Goal: Information Seeking & Learning: Learn about a topic

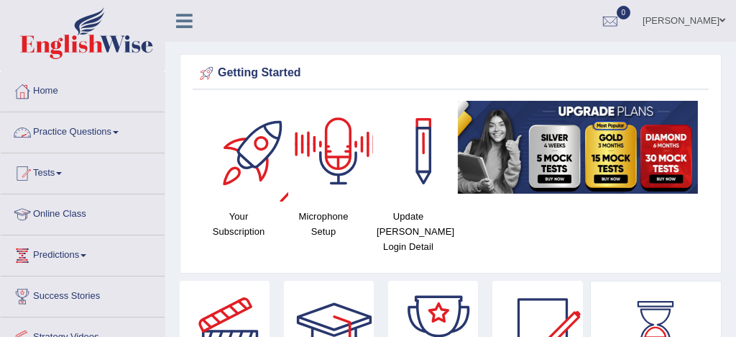
click at [76, 131] on link "Practice Questions" at bounding box center [83, 130] width 164 height 36
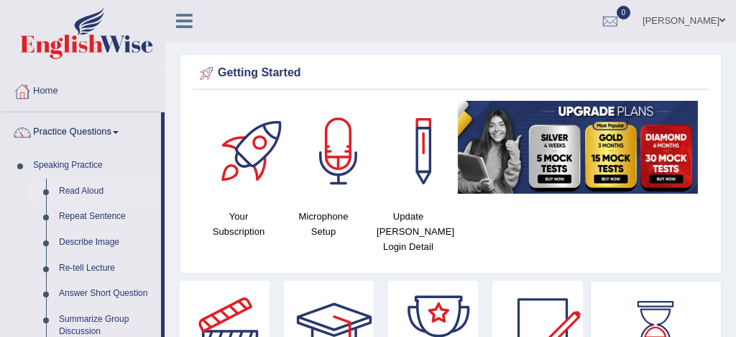
click at [88, 193] on link "Read Aloud" at bounding box center [107, 191] width 109 height 26
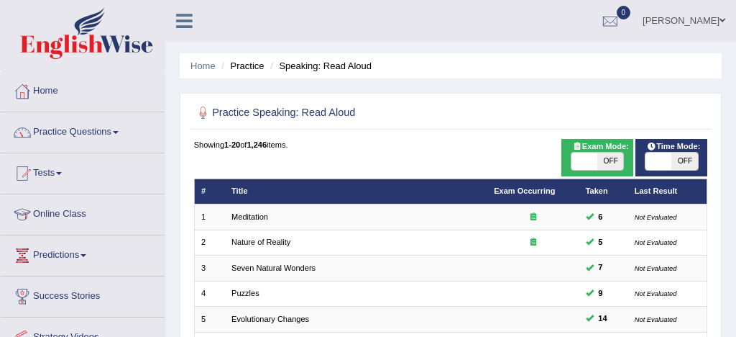
click at [575, 163] on span at bounding box center [585, 160] width 26 height 17
checkbox input "true"
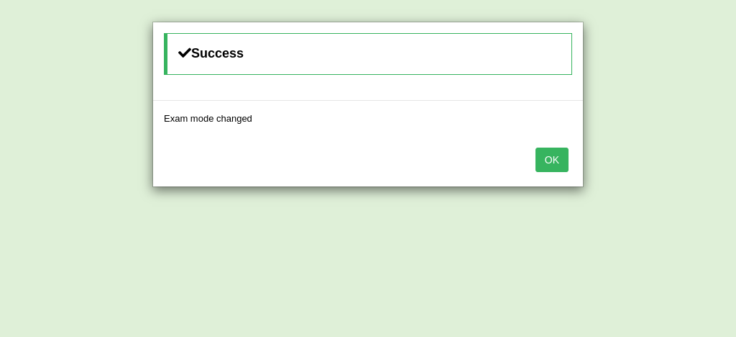
click at [555, 157] on button "OK" at bounding box center [552, 159] width 33 height 24
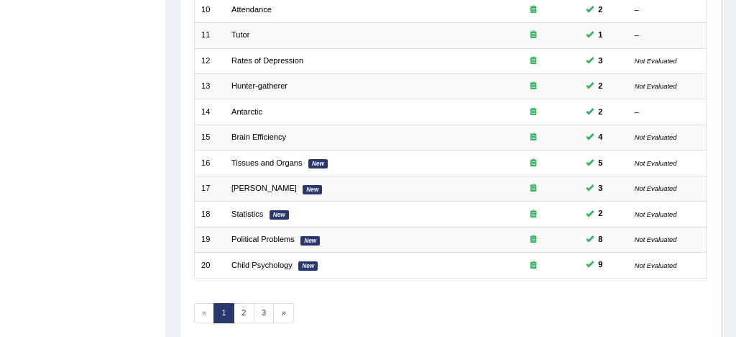
scroll to position [492, 0]
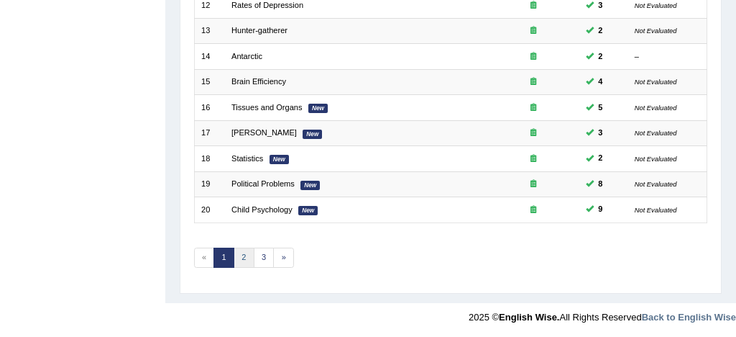
click at [241, 255] on link "2" at bounding box center [244, 257] width 21 height 20
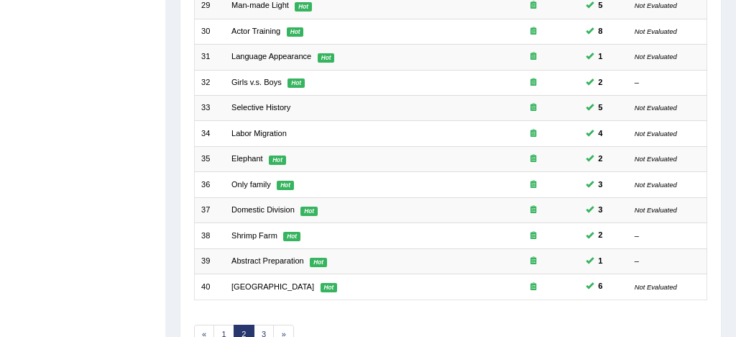
scroll to position [411, 0]
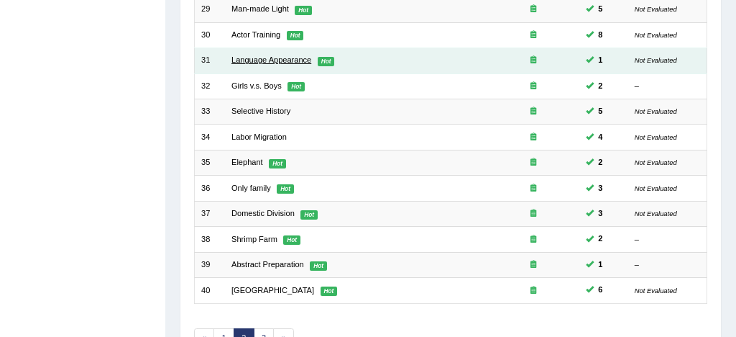
click at [288, 60] on link "Language Appearance" at bounding box center [272, 59] width 80 height 9
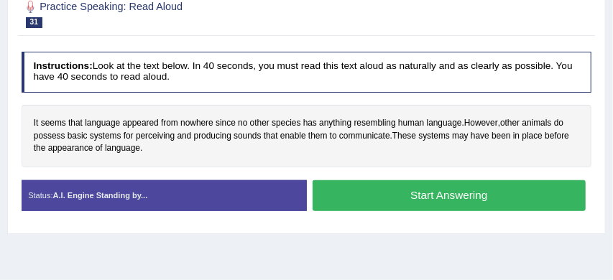
scroll to position [255, 0]
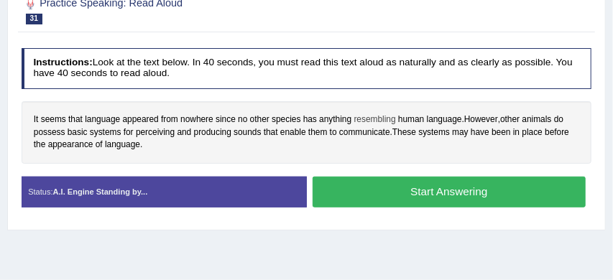
click at [372, 122] on span "resembling" at bounding box center [376, 120] width 42 height 13
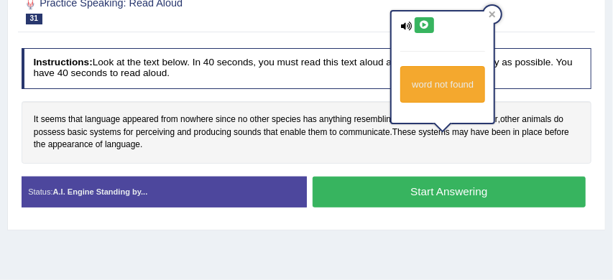
click at [434, 156] on div "It seems that language appeared from nowhere since no other species has anythin…" at bounding box center [307, 132] width 571 height 63
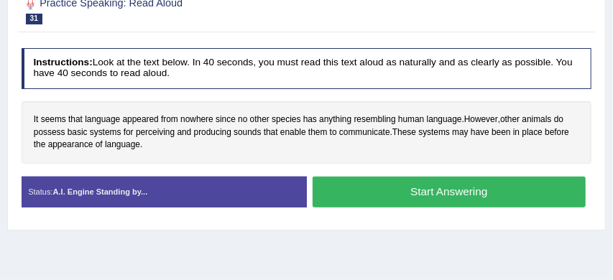
click at [478, 188] on button "Start Answering" at bounding box center [449, 192] width 273 height 31
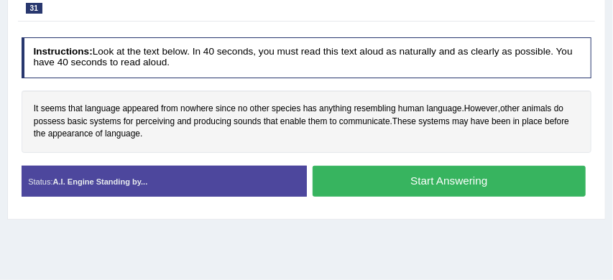
scroll to position [245, 0]
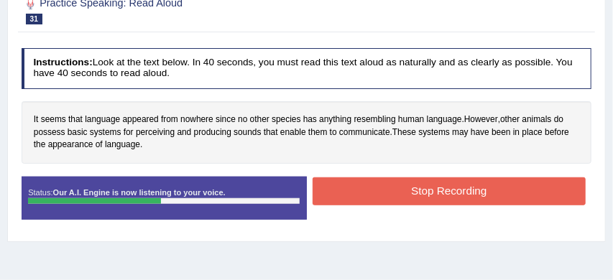
click at [462, 196] on button "Stop Recording" at bounding box center [449, 192] width 273 height 28
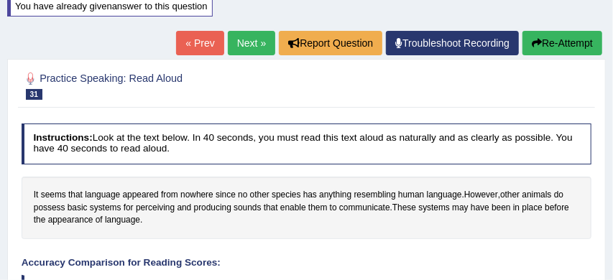
scroll to position [168, 0]
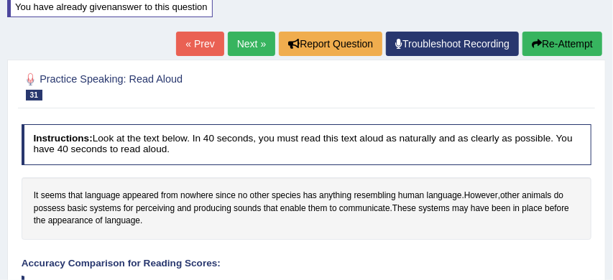
click at [572, 43] on button "Re-Attempt" at bounding box center [563, 44] width 80 height 24
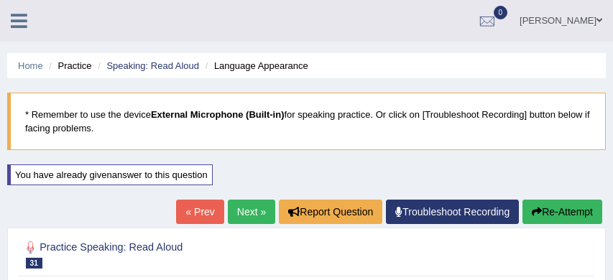
scroll to position [281, 0]
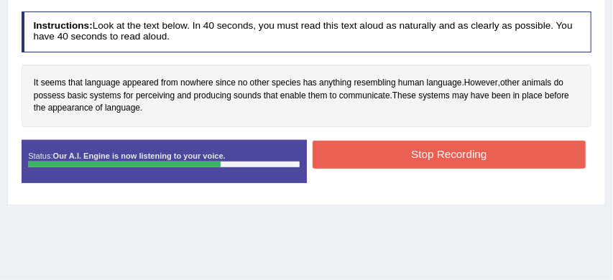
click at [432, 151] on button "Stop Recording" at bounding box center [449, 155] width 273 height 28
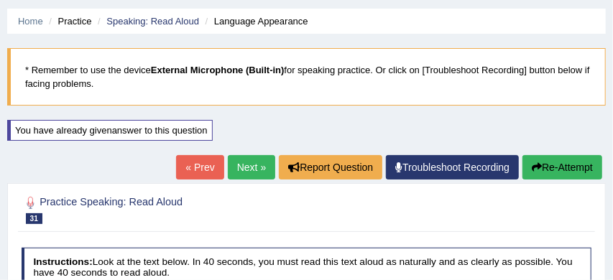
scroll to position [32, 0]
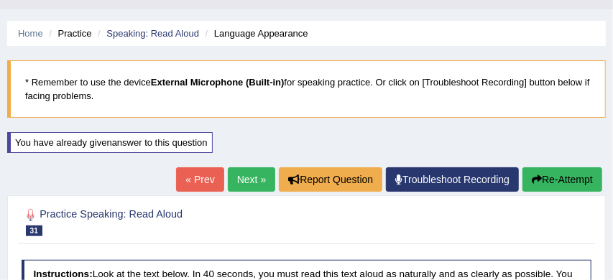
click at [572, 178] on button "Re-Attempt" at bounding box center [563, 180] width 80 height 24
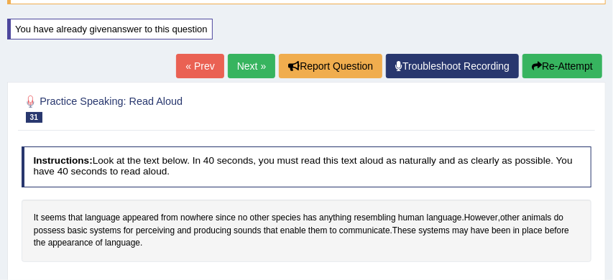
scroll to position [183, 0]
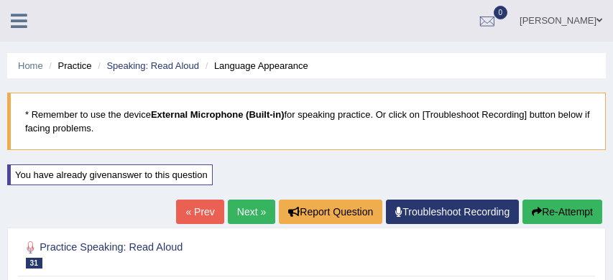
scroll to position [194, 0]
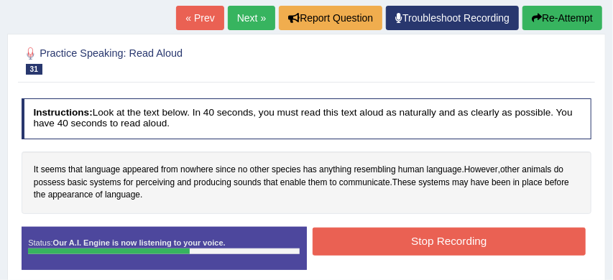
click at [411, 242] on button "Stop Recording" at bounding box center [449, 242] width 273 height 28
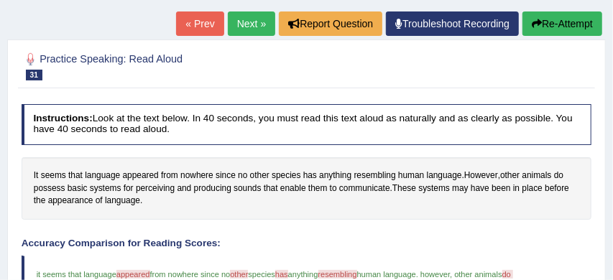
scroll to position [188, 0]
click at [562, 22] on button "Re-Attempt" at bounding box center [563, 24] width 80 height 24
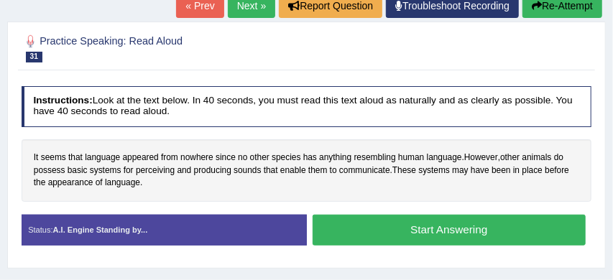
click at [407, 227] on button "Start Answering" at bounding box center [449, 230] width 273 height 31
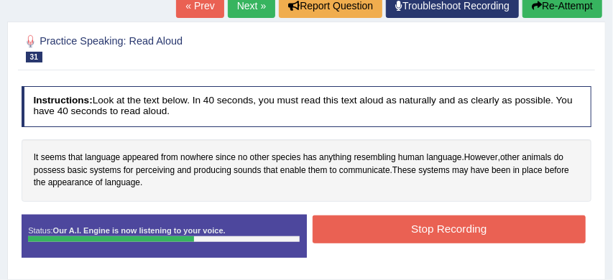
click at [406, 233] on button "Stop Recording" at bounding box center [449, 230] width 273 height 28
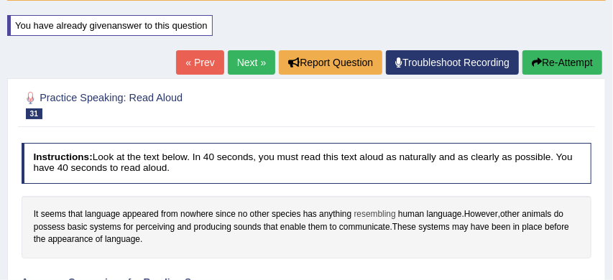
scroll to position [147, 0]
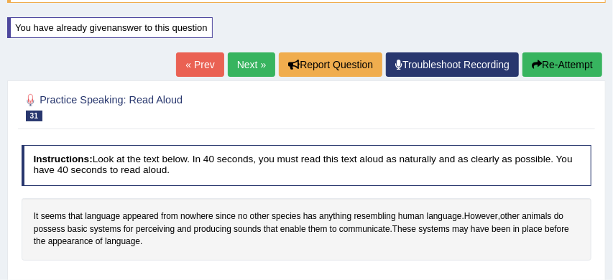
click at [239, 63] on link "Next »" at bounding box center [251, 65] width 47 height 24
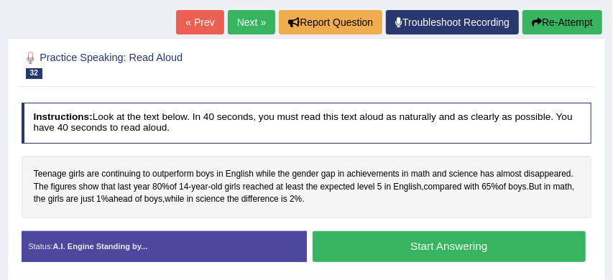
scroll to position [155, 0]
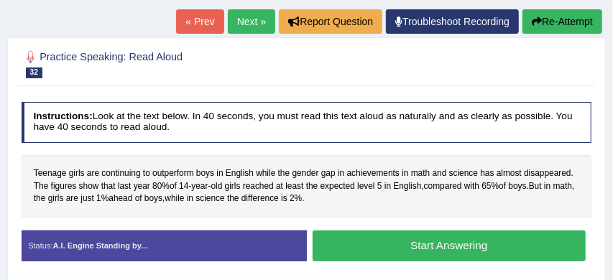
click at [449, 244] on button "Start Answering" at bounding box center [449, 246] width 273 height 31
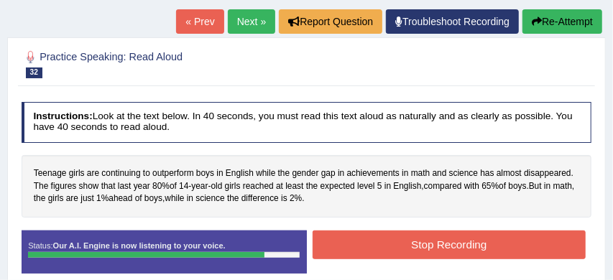
click at [387, 247] on button "Stop Recording" at bounding box center [449, 245] width 273 height 28
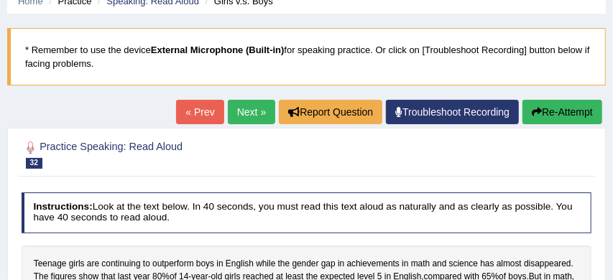
scroll to position [60, 0]
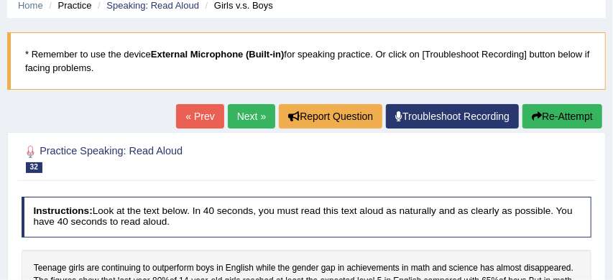
click at [242, 114] on link "Next »" at bounding box center [251, 116] width 47 height 24
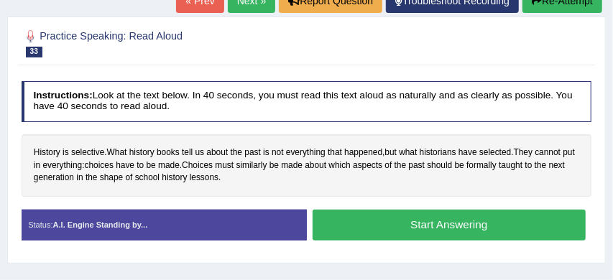
scroll to position [224, 0]
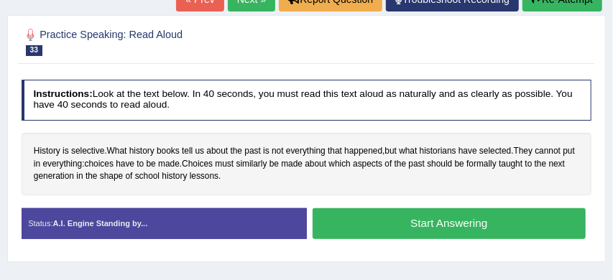
click at [455, 218] on button "Start Answering" at bounding box center [449, 224] width 273 height 31
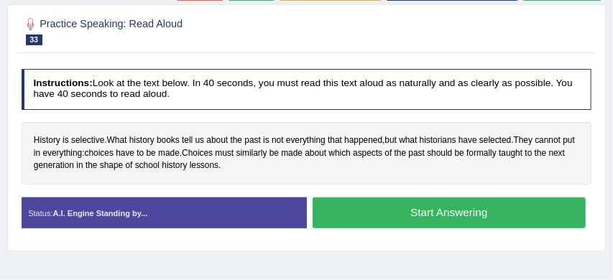
scroll to position [213, 0]
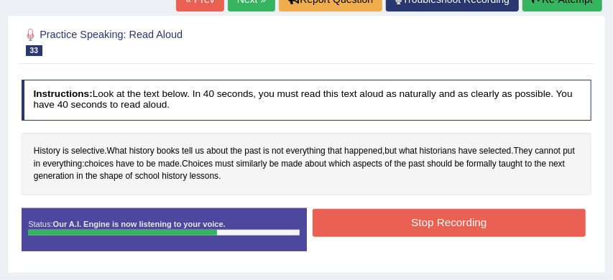
click at [455, 218] on button "Stop Recording" at bounding box center [449, 223] width 273 height 28
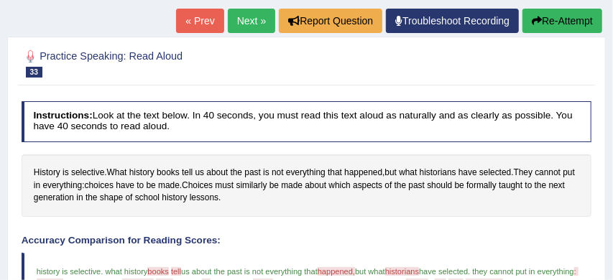
scroll to position [184, 0]
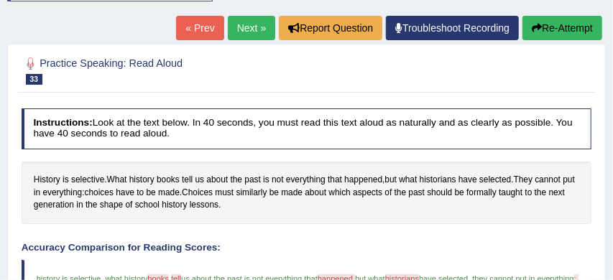
click at [558, 27] on button "Re-Attempt" at bounding box center [563, 28] width 80 height 24
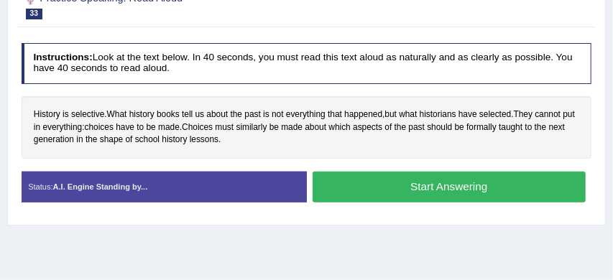
click at [390, 184] on button "Start Answering" at bounding box center [449, 187] width 273 height 31
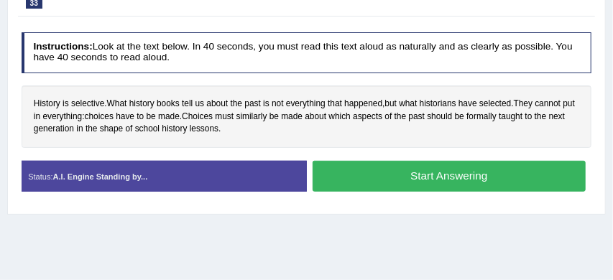
scroll to position [250, 0]
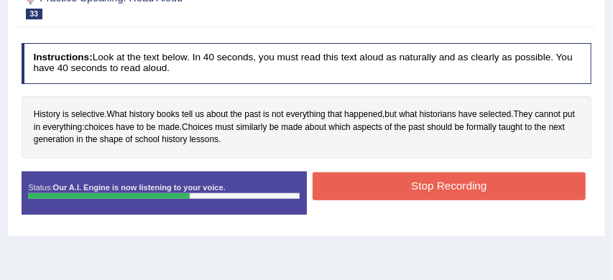
click at [429, 178] on button "Stop Recording" at bounding box center [449, 187] width 273 height 28
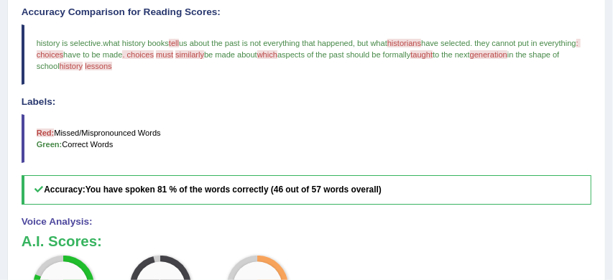
scroll to position [416, 0]
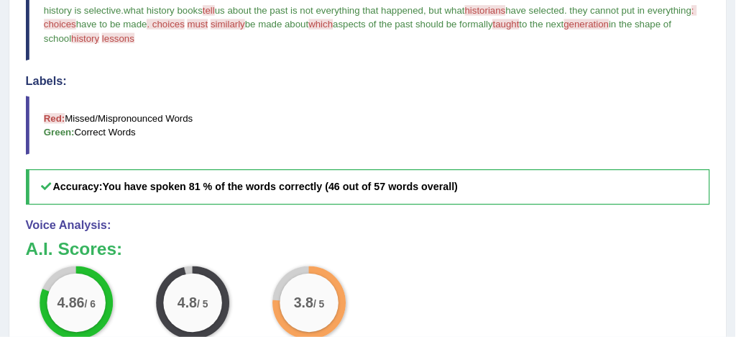
scroll to position [0, 0]
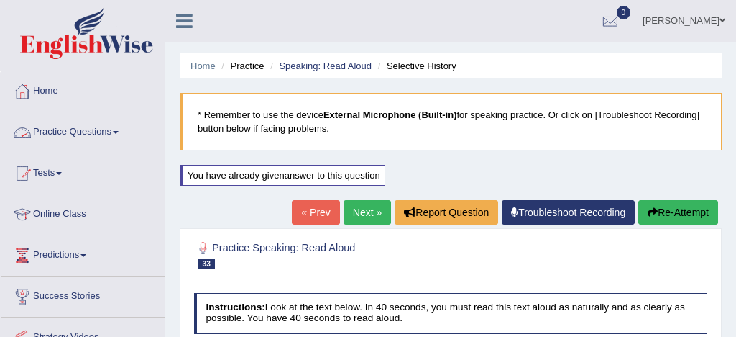
click at [80, 134] on link "Practice Questions" at bounding box center [83, 130] width 164 height 36
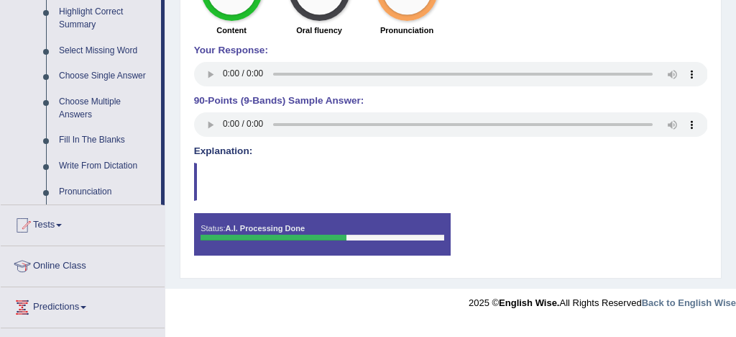
scroll to position [717, 0]
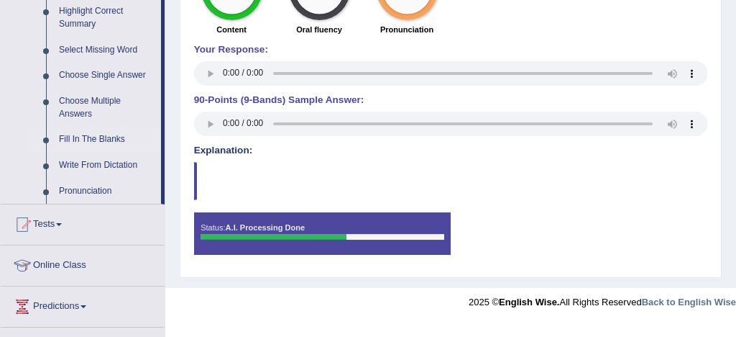
click at [120, 152] on link "Fill In The Blanks" at bounding box center [107, 140] width 109 height 26
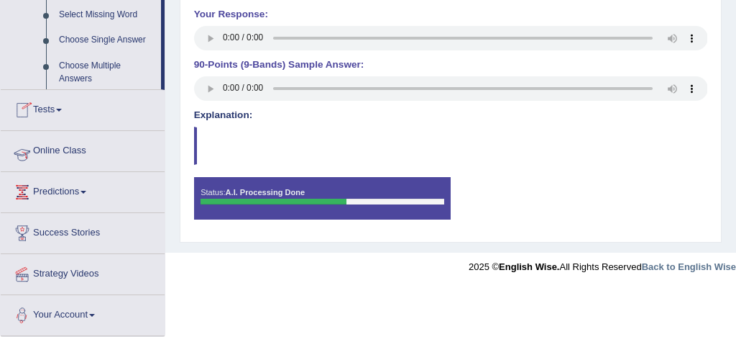
scroll to position [703, 0]
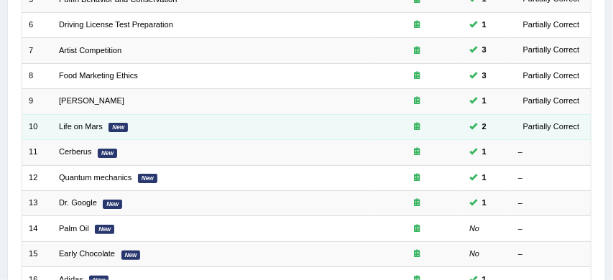
scroll to position [320, 0]
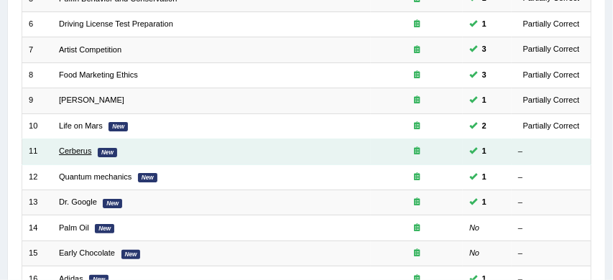
click at [83, 154] on link "Cerberus" at bounding box center [75, 151] width 32 height 9
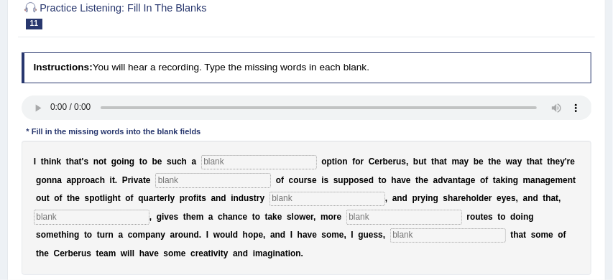
scroll to position [134, 0]
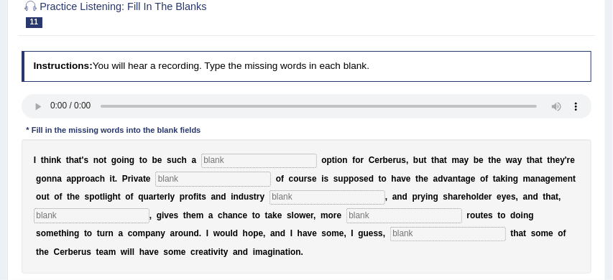
click at [223, 160] on input "text" at bounding box center [259, 161] width 116 height 14
click at [216, 162] on input "text" at bounding box center [259, 161] width 116 height 14
type input "aviabile"
click at [199, 176] on input "text" at bounding box center [213, 179] width 116 height 14
type input "accuate"
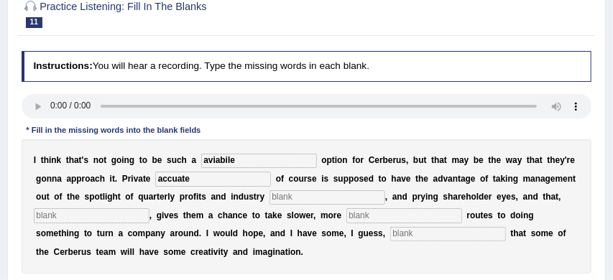
click at [311, 199] on input "text" at bounding box center [328, 198] width 116 height 14
type input "anylish"
click at [108, 217] on input "text" at bounding box center [92, 216] width 116 height 14
type input "hypothology"
click at [358, 213] on input "text" at bounding box center [405, 216] width 116 height 14
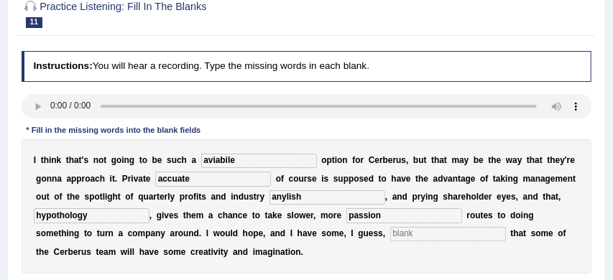
type input "passion"
click at [391, 236] on input "text" at bounding box center [449, 234] width 116 height 14
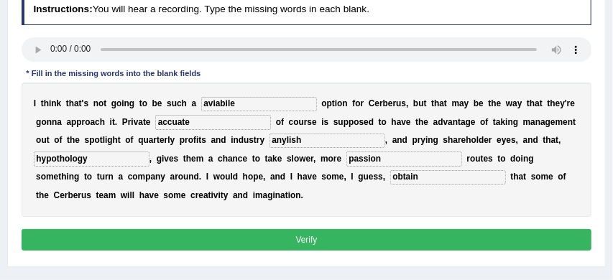
scroll to position [220, 0]
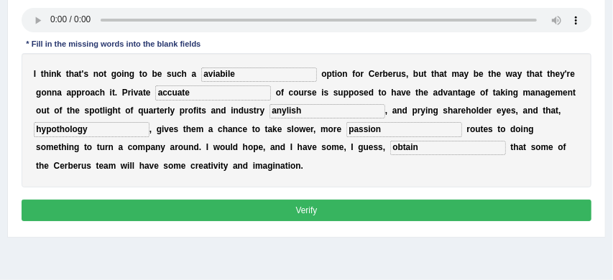
type input "obtain"
click at [368, 214] on button "Verify" at bounding box center [307, 210] width 571 height 21
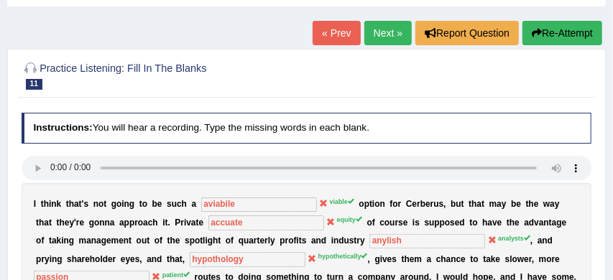
scroll to position [68, 0]
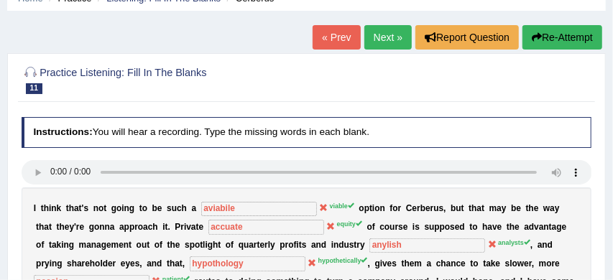
click at [383, 36] on link "Next »" at bounding box center [388, 37] width 47 height 24
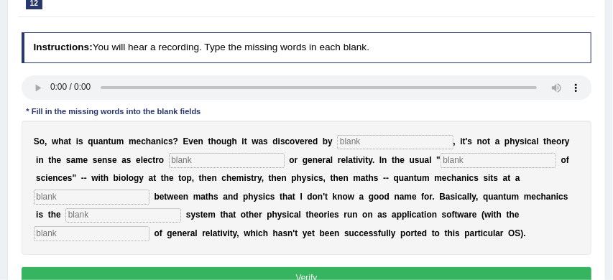
scroll to position [154, 0]
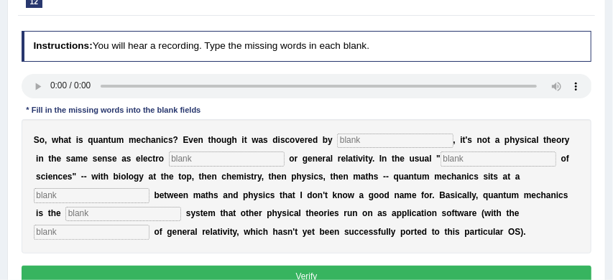
click at [355, 143] on input "text" at bounding box center [395, 141] width 116 height 14
type input "physices"
click at [216, 155] on input "text" at bounding box center [227, 159] width 116 height 14
type input "magnation"
click at [442, 159] on input "text" at bounding box center [499, 159] width 116 height 14
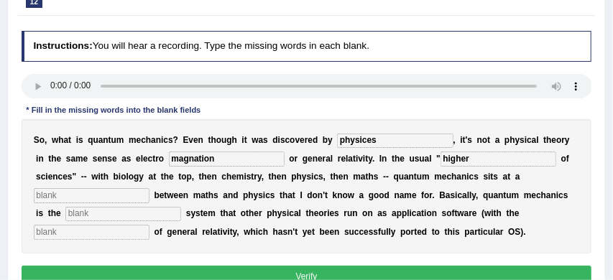
type input "higher"
click at [109, 196] on input "text" at bounding box center [92, 195] width 116 height 14
type input "lable"
click at [104, 214] on input "text" at bounding box center [123, 214] width 116 height 14
type input "lable"
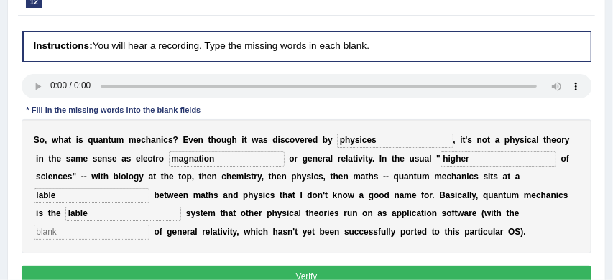
click at [68, 234] on input "text" at bounding box center [92, 232] width 116 height 14
type input "operating"
click at [235, 269] on button "Verify" at bounding box center [307, 276] width 571 height 21
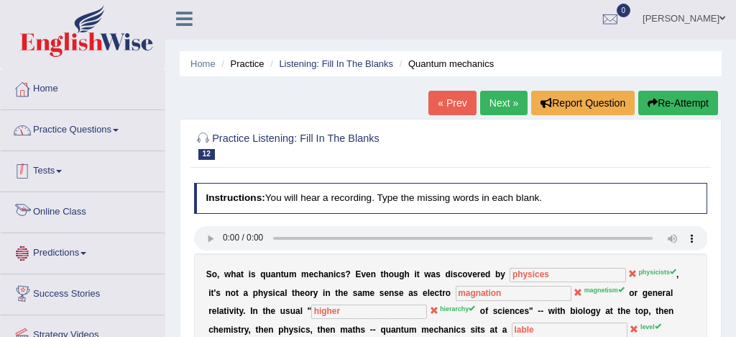
scroll to position [0, 0]
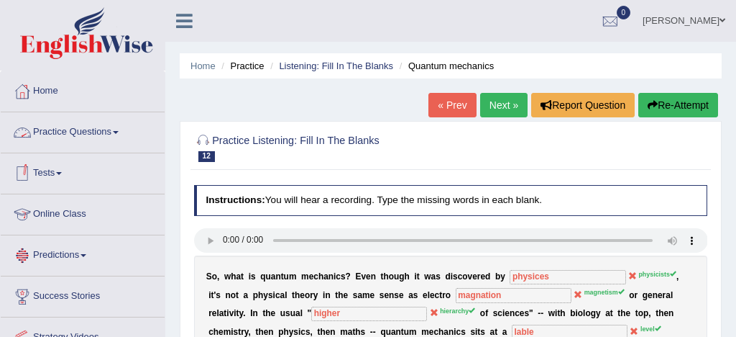
click at [96, 132] on link "Practice Questions" at bounding box center [83, 130] width 164 height 36
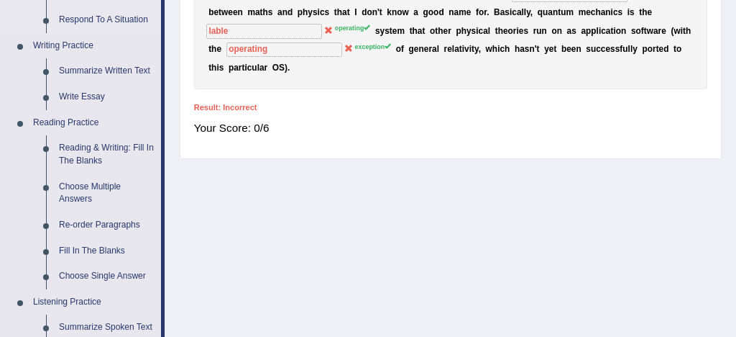
scroll to position [342, 0]
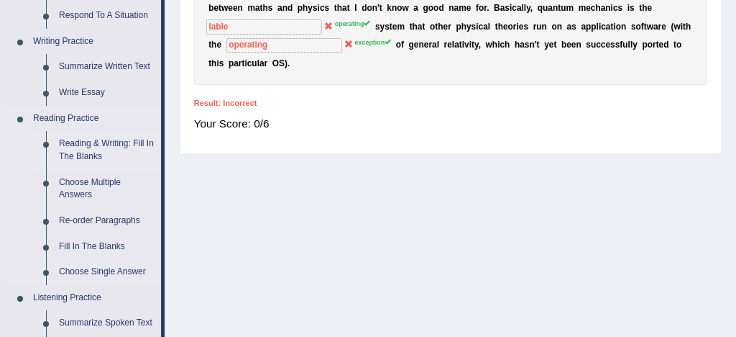
click at [137, 145] on link "Reading & Writing: Fill In The Blanks" at bounding box center [107, 150] width 109 height 38
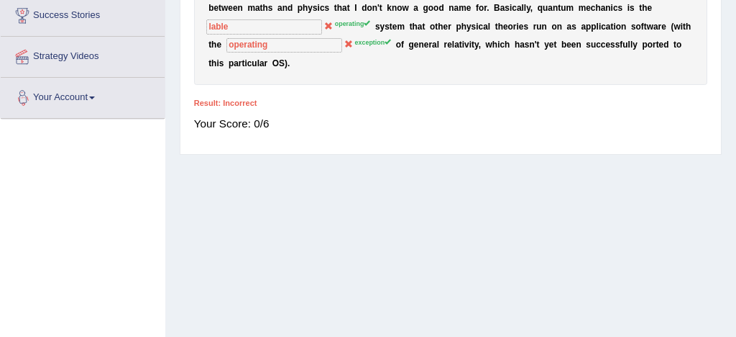
scroll to position [419, 0]
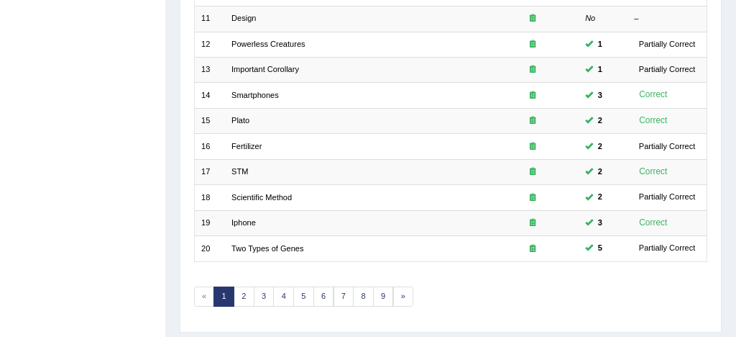
scroll to position [492, 0]
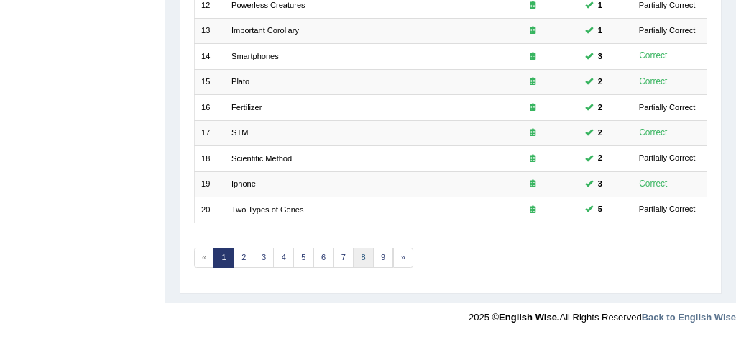
click at [362, 253] on link "8" at bounding box center [363, 257] width 21 height 20
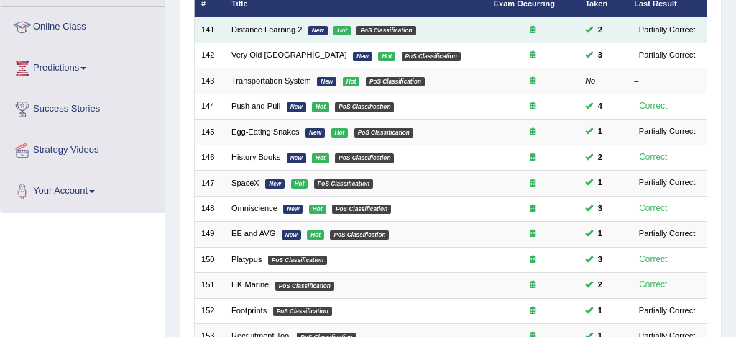
scroll to position [178, 0]
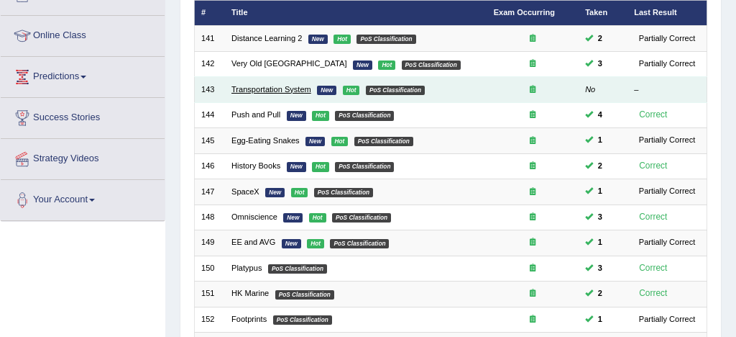
click at [283, 88] on link "Transportation System" at bounding box center [272, 89] width 80 height 9
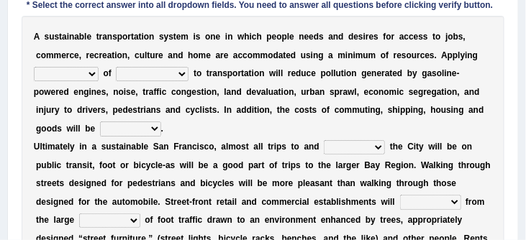
scroll to position [243, 0]
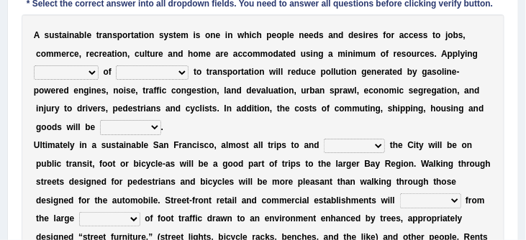
click at [89, 75] on select "principles restrictions plains activation" at bounding box center [66, 72] width 65 height 14
select select "restrictions"
click at [177, 74] on select "relaxed substance sustainability reliability" at bounding box center [152, 72] width 73 height 14
select select "sustainability"
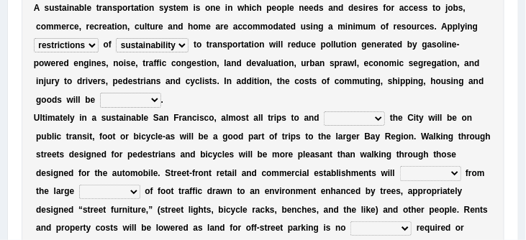
scroll to position [272, 0]
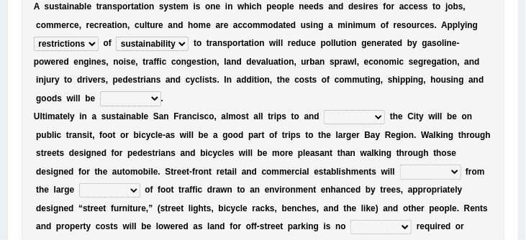
click at [105, 101] on select "cut enhanced reduced leased" at bounding box center [130, 98] width 61 height 14
click at [106, 100] on select "cut enhanced reduced leased" at bounding box center [130, 98] width 61 height 14
select select "reduced"
